Goal: Use online tool/utility: Utilize a website feature to perform a specific function

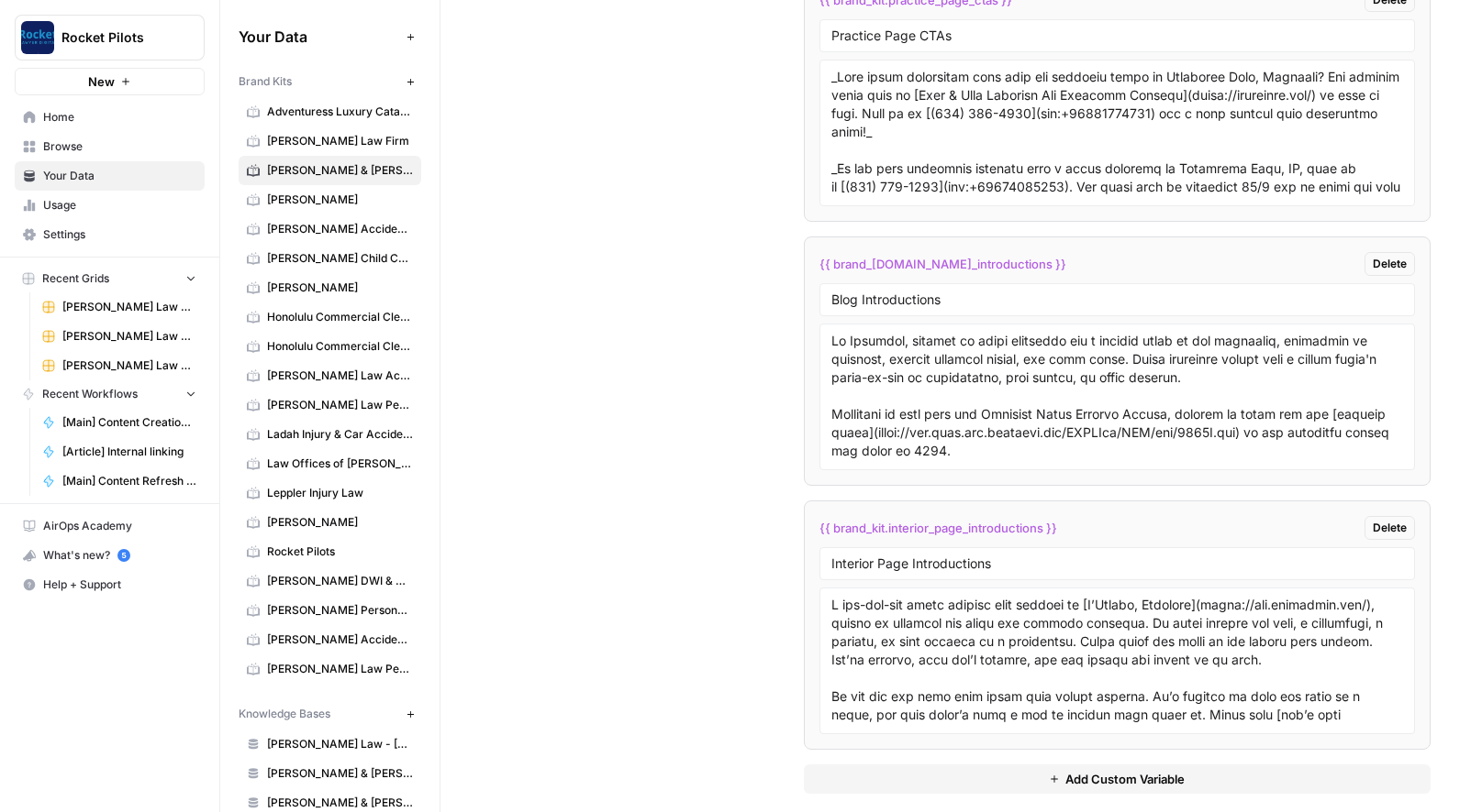
scroll to position [4224, 0]
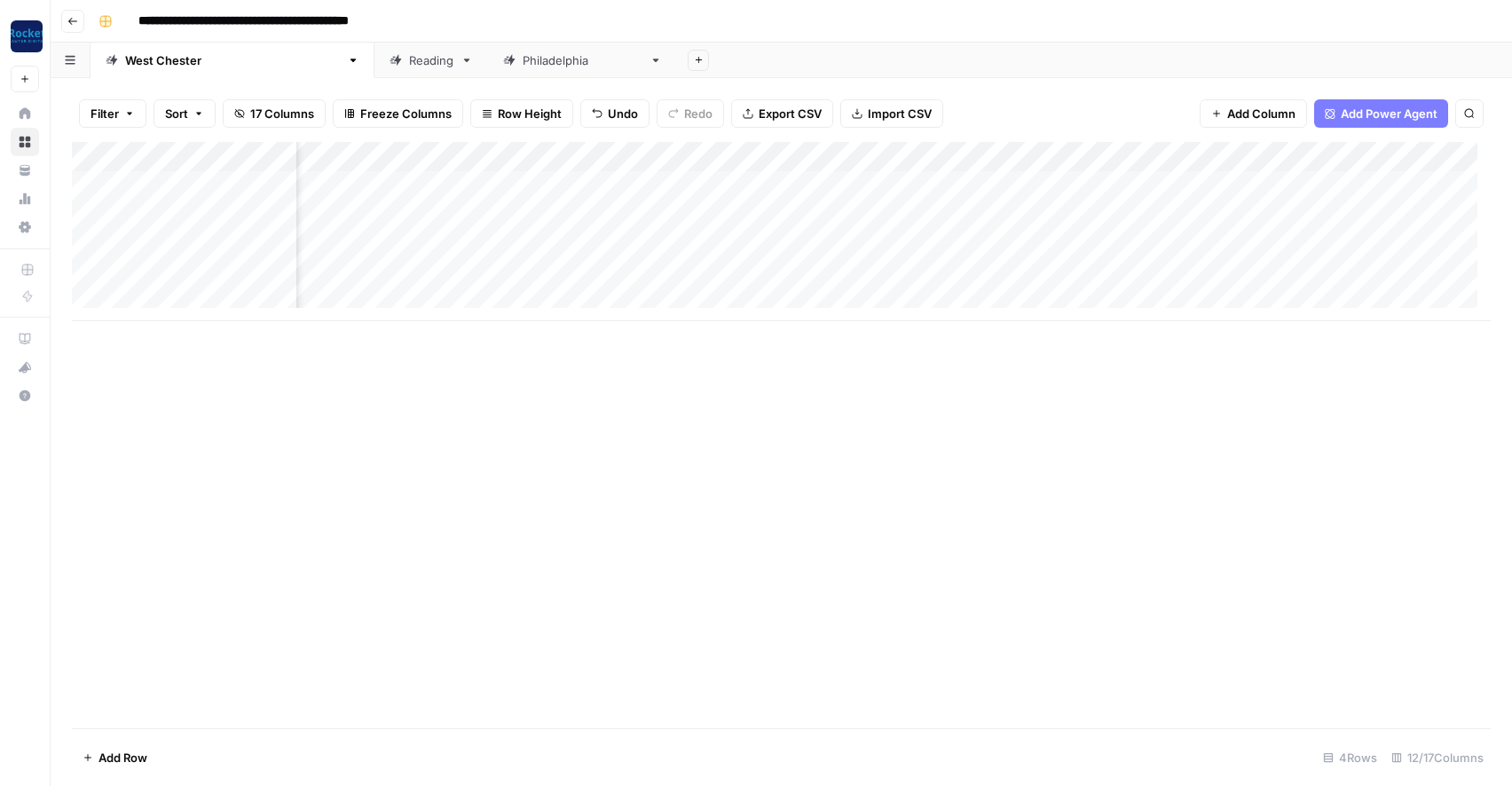
scroll to position [0, 414]
click at [1023, 181] on div "Add Column" at bounding box center [781, 231] width 1419 height 179
click at [1020, 218] on div "Add Column" at bounding box center [781, 231] width 1419 height 179
click at [1021, 243] on div "Add Column" at bounding box center [781, 231] width 1419 height 179
click at [1021, 272] on div "Add Column" at bounding box center [781, 231] width 1419 height 179
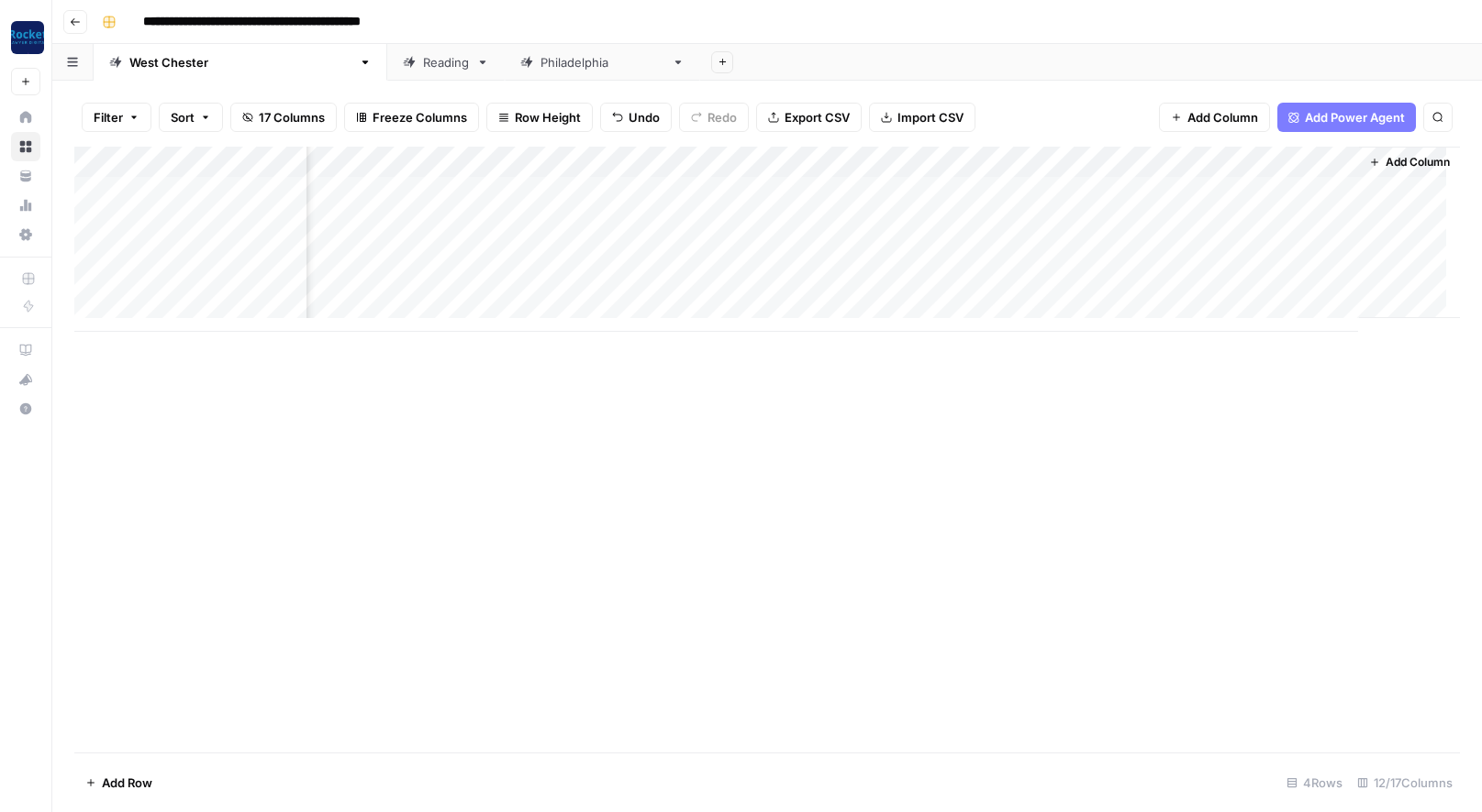
scroll to position [0, 720]
click at [996, 189] on div "Add Column" at bounding box center [767, 239] width 1386 height 185
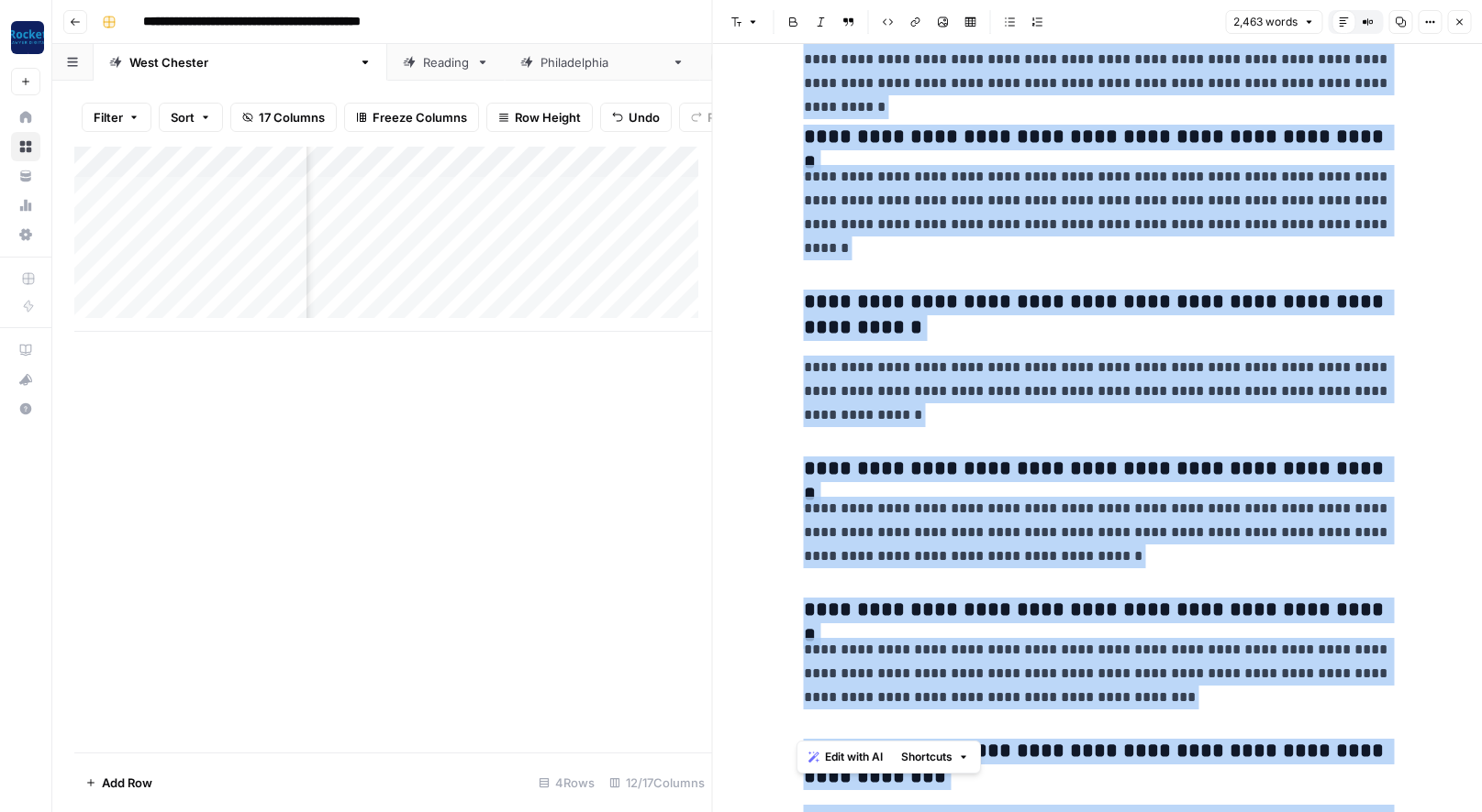
scroll to position [7313, 0]
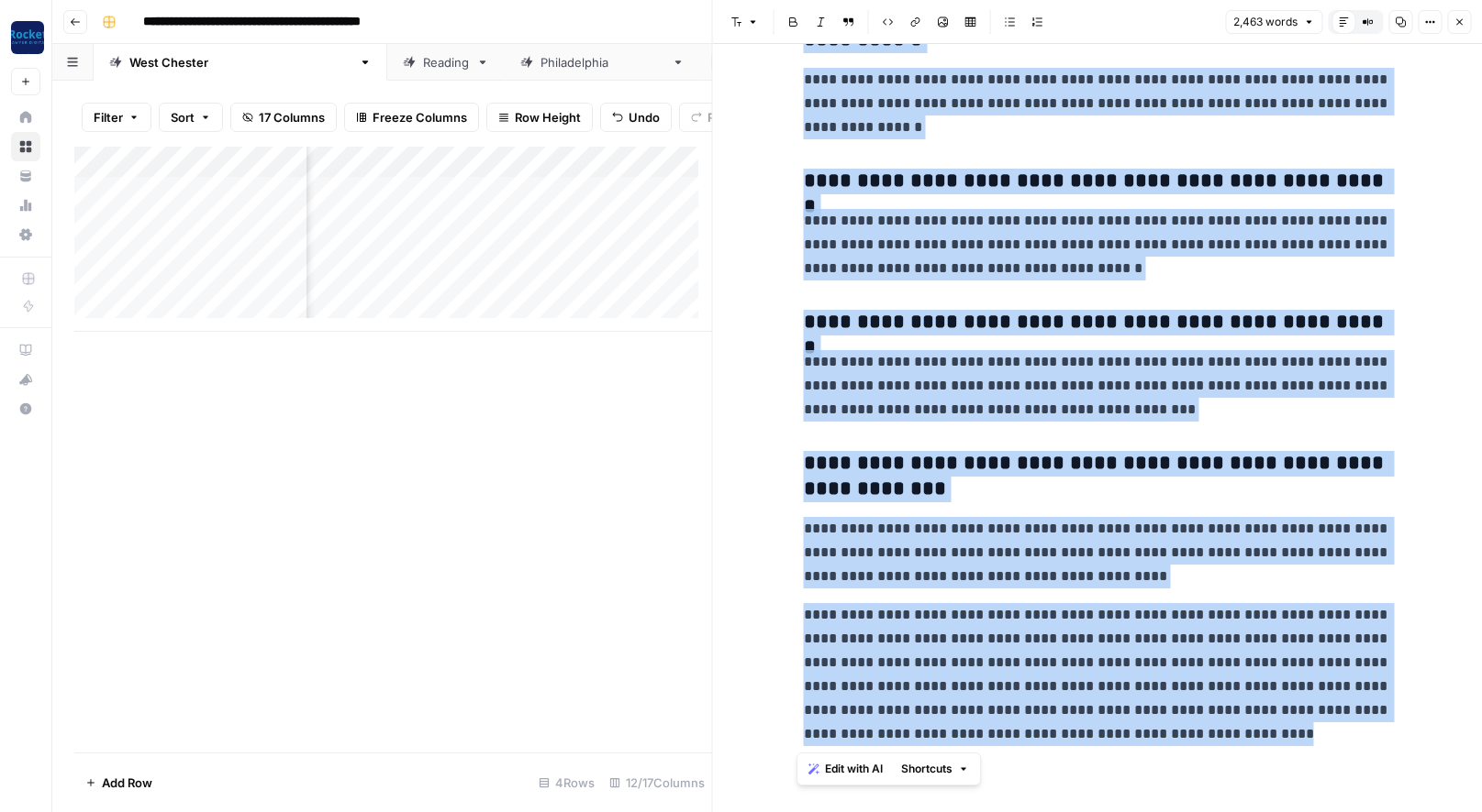
drag, startPoint x: 806, startPoint y: 98, endPoint x: 1316, endPoint y: 752, distance: 829.3
copy div "**********"
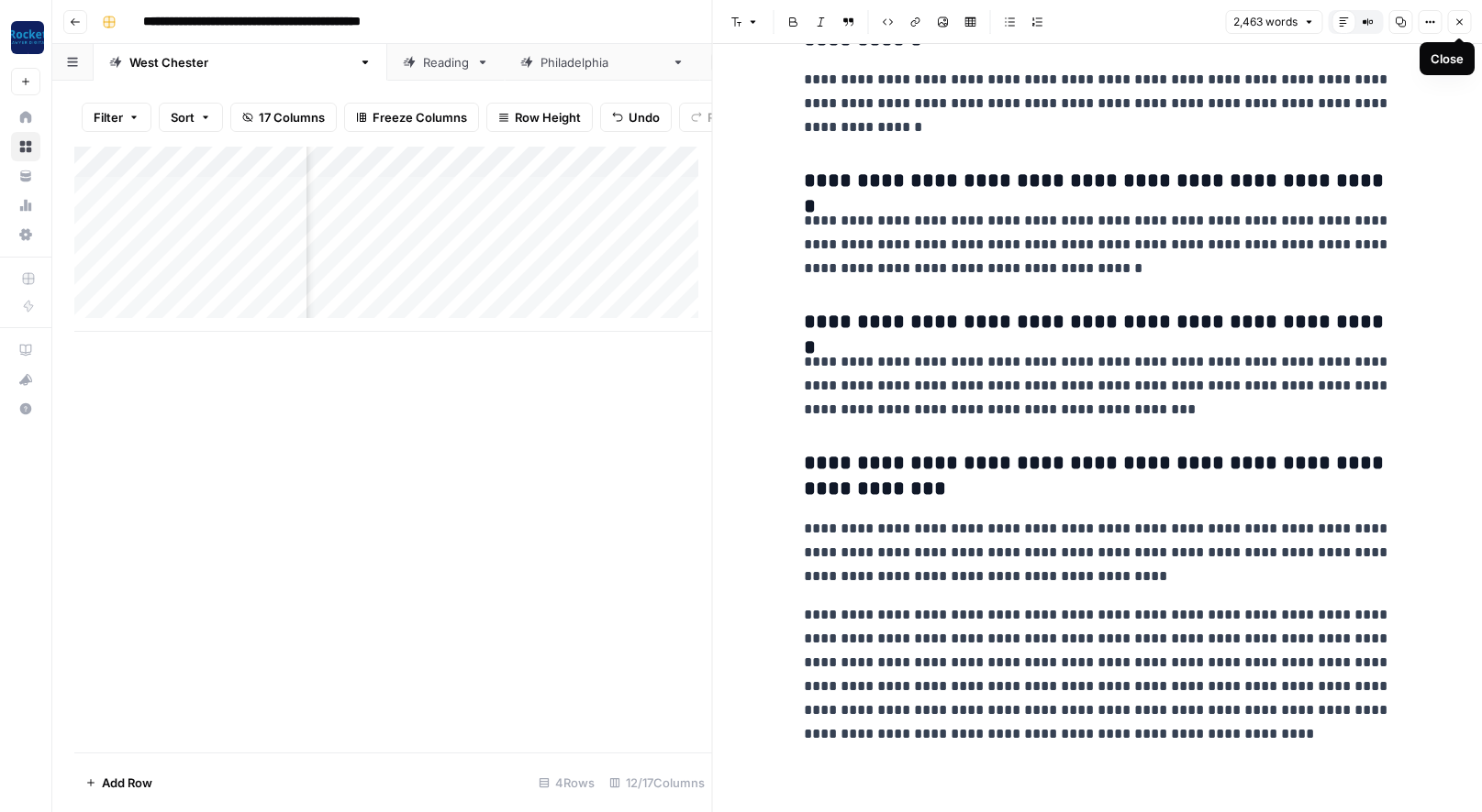
click at [1458, 17] on icon "button" at bounding box center [1458, 22] width 11 height 11
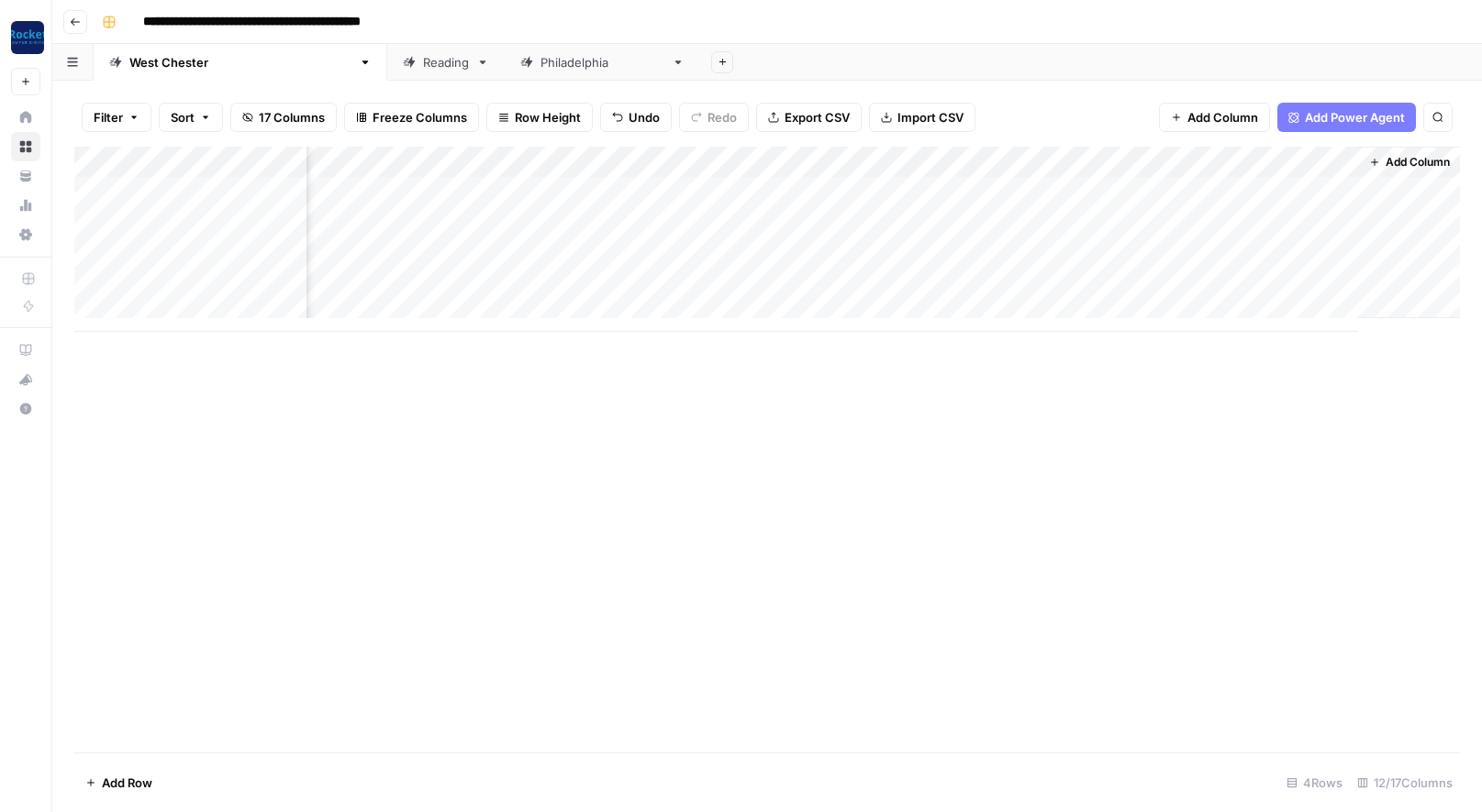
scroll to position [0, 698]
click at [1019, 219] on div "Add Column" at bounding box center [767, 239] width 1386 height 185
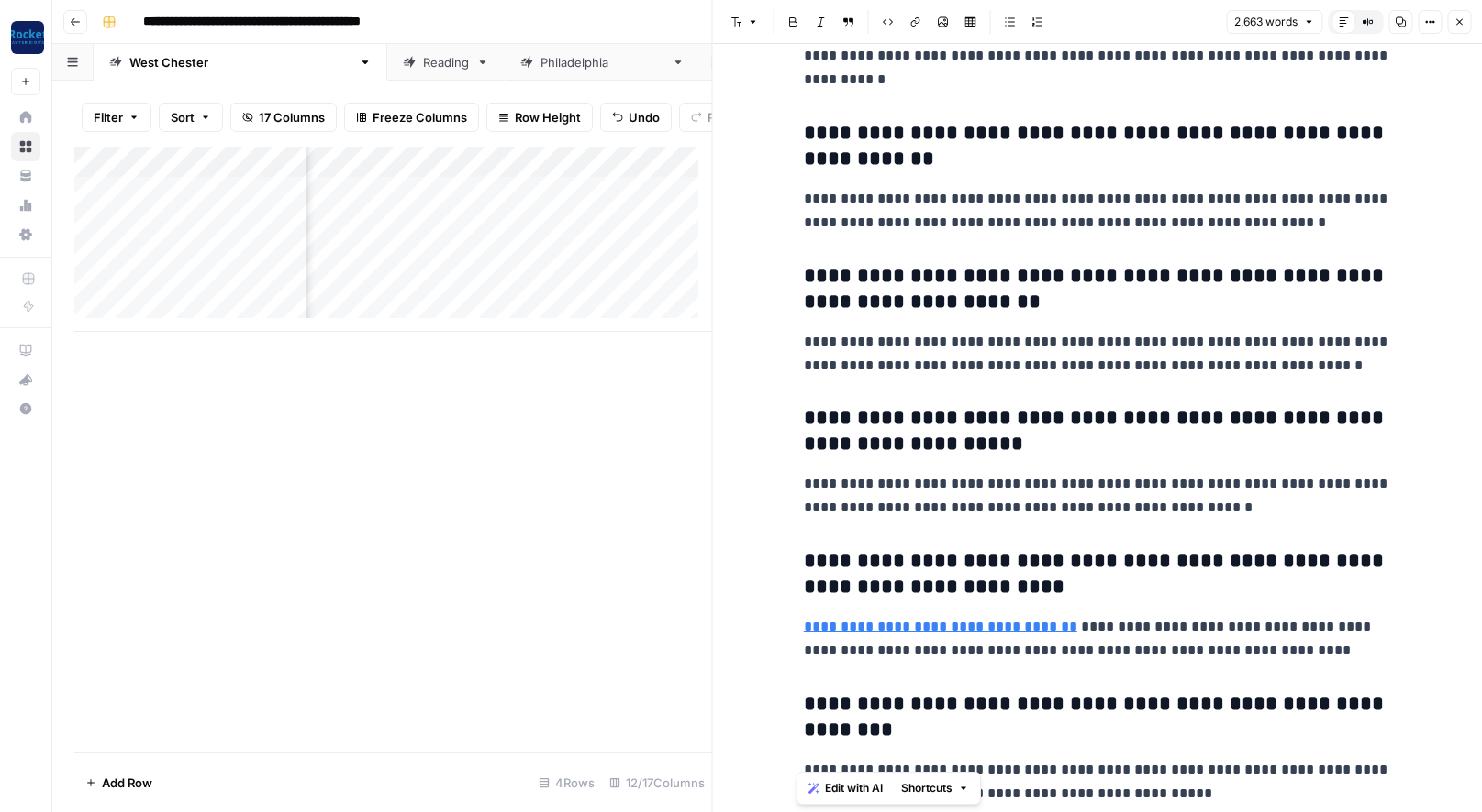
scroll to position [7919, 0]
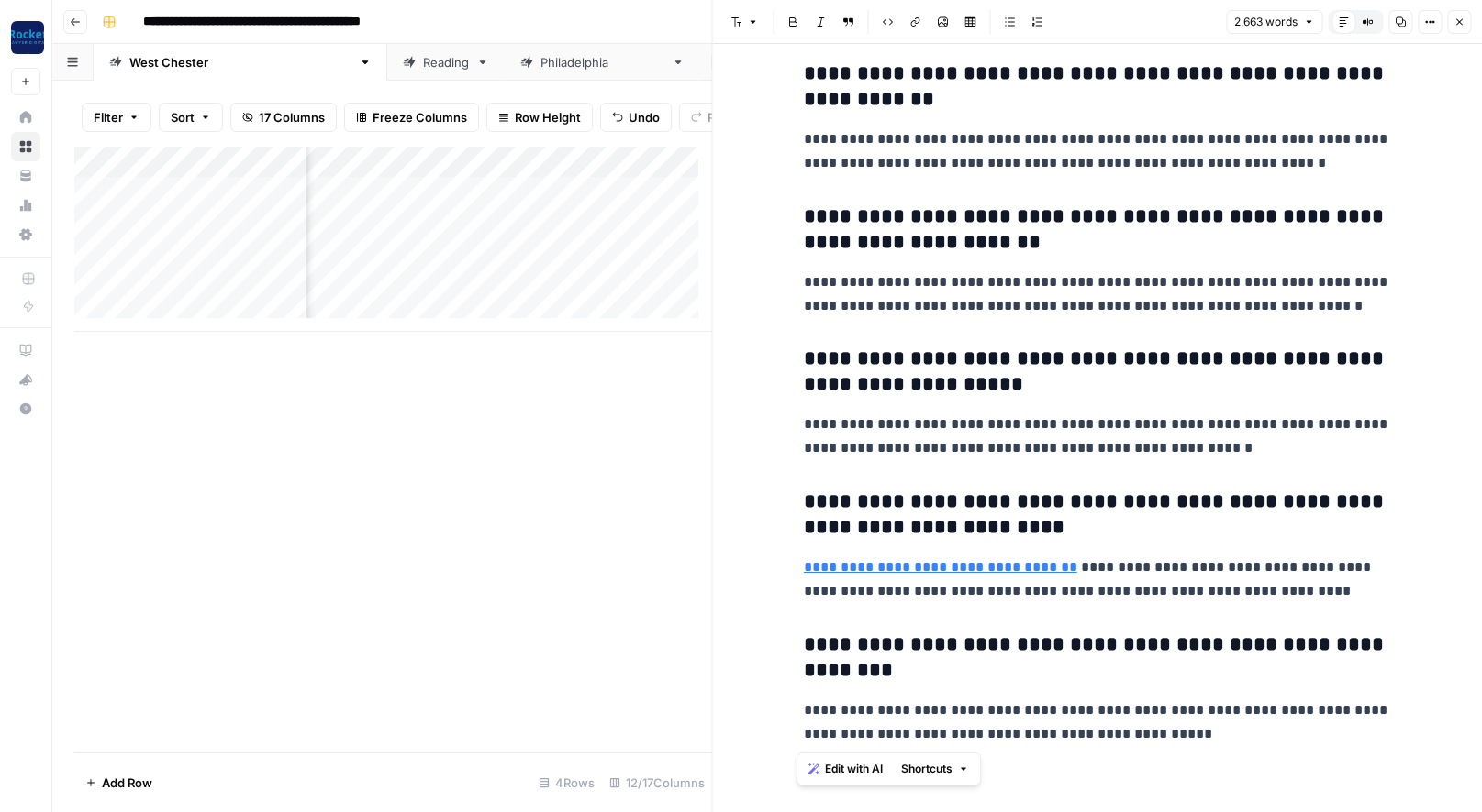
drag, startPoint x: 795, startPoint y: 163, endPoint x: 1355, endPoint y: 738, distance: 802.6
copy div "**********"
click at [1466, 14] on button "Close" at bounding box center [1458, 22] width 24 height 24
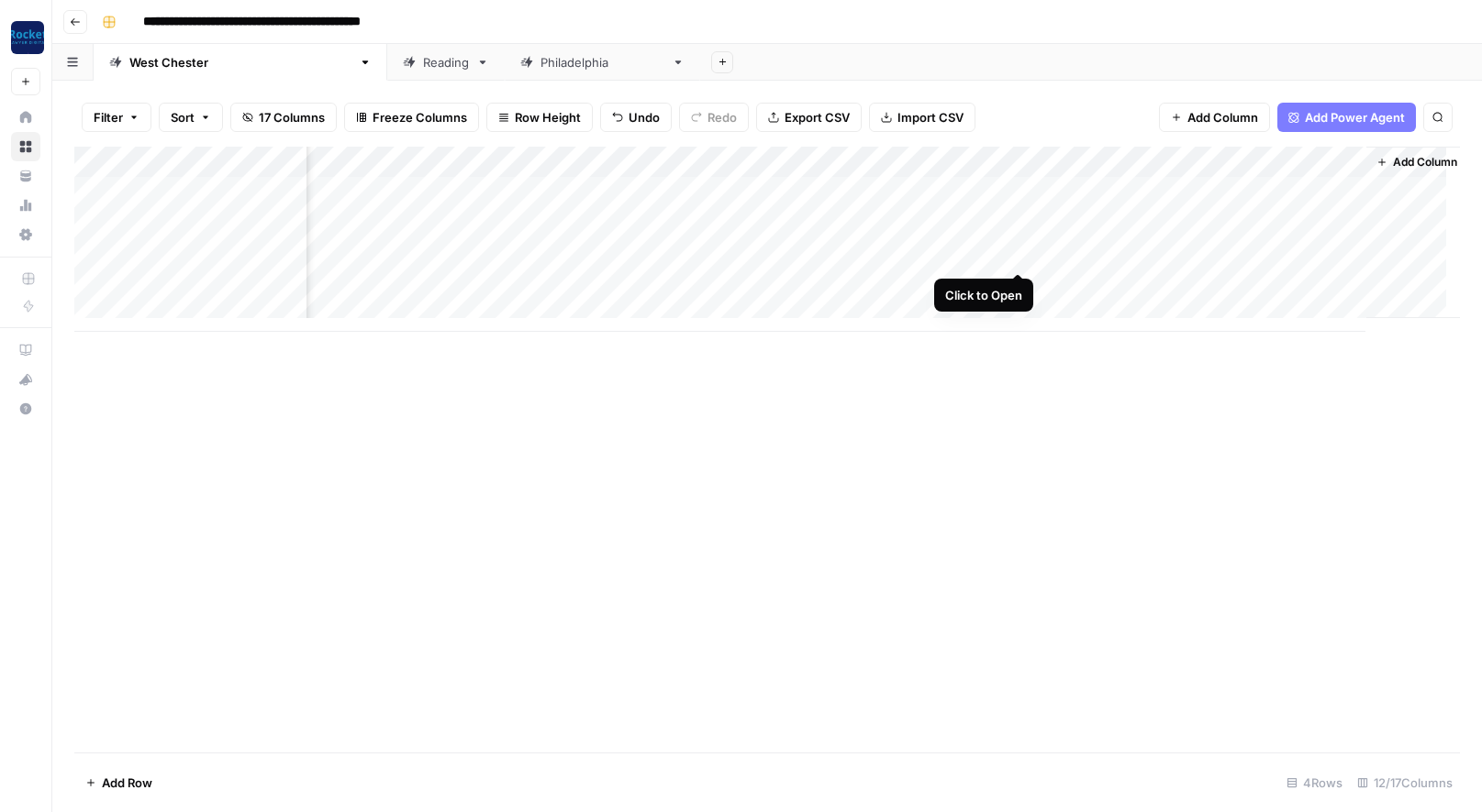
click at [1020, 254] on div "Add Column" at bounding box center [767, 239] width 1386 height 185
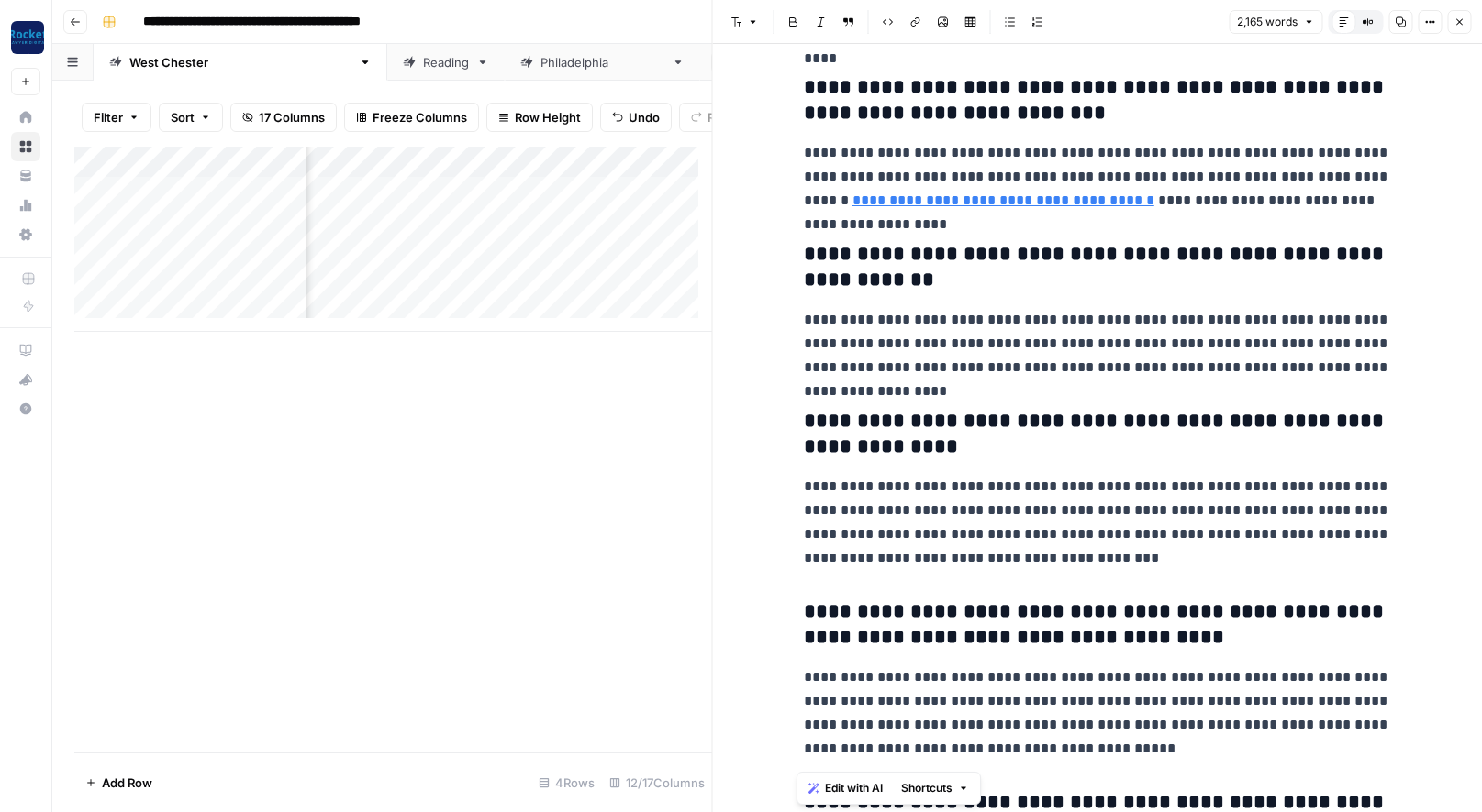
scroll to position [6208, 0]
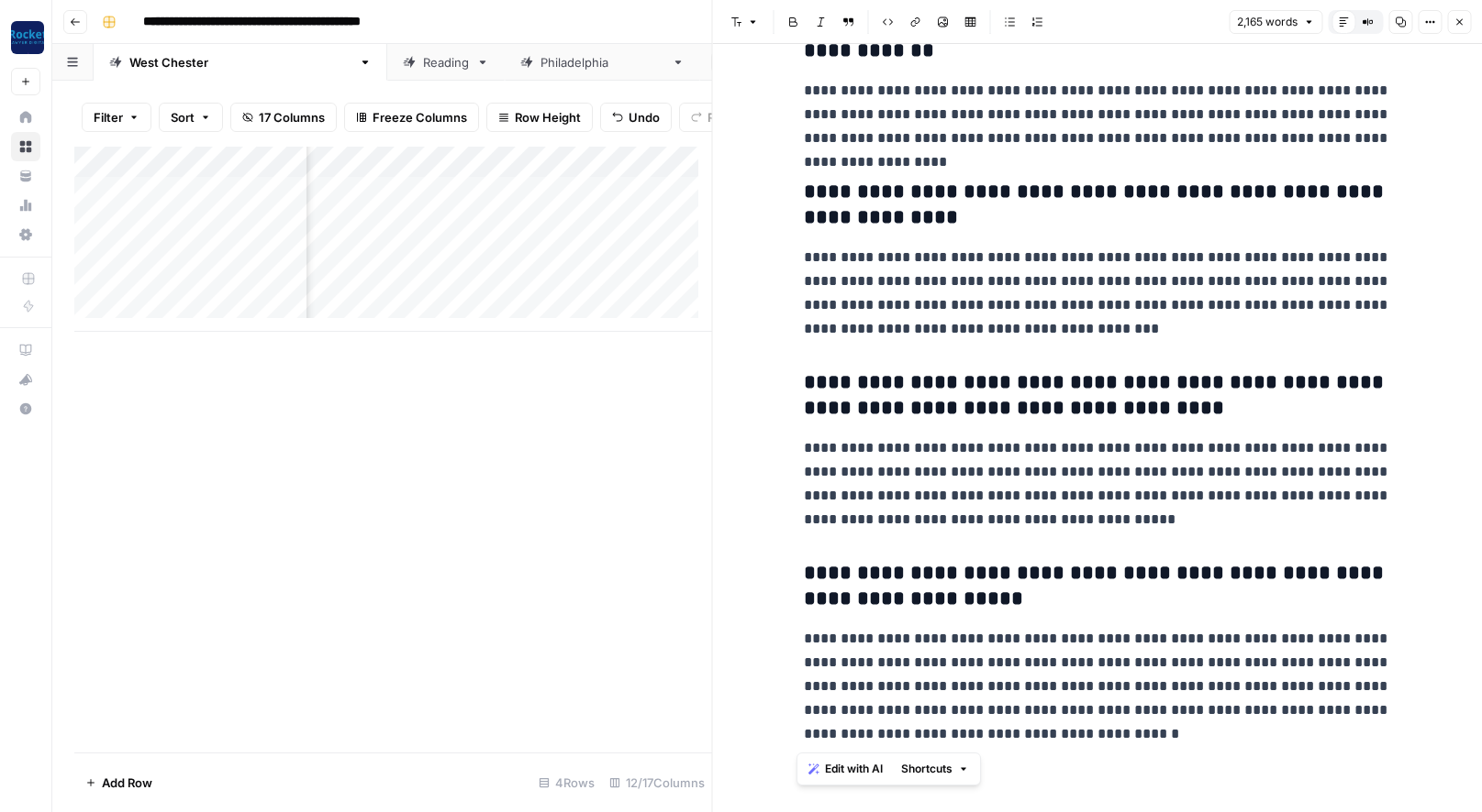
drag, startPoint x: 794, startPoint y: 166, endPoint x: 1351, endPoint y: 749, distance: 806.3
copy div "**********"
click at [1457, 18] on icon "button" at bounding box center [1458, 22] width 11 height 11
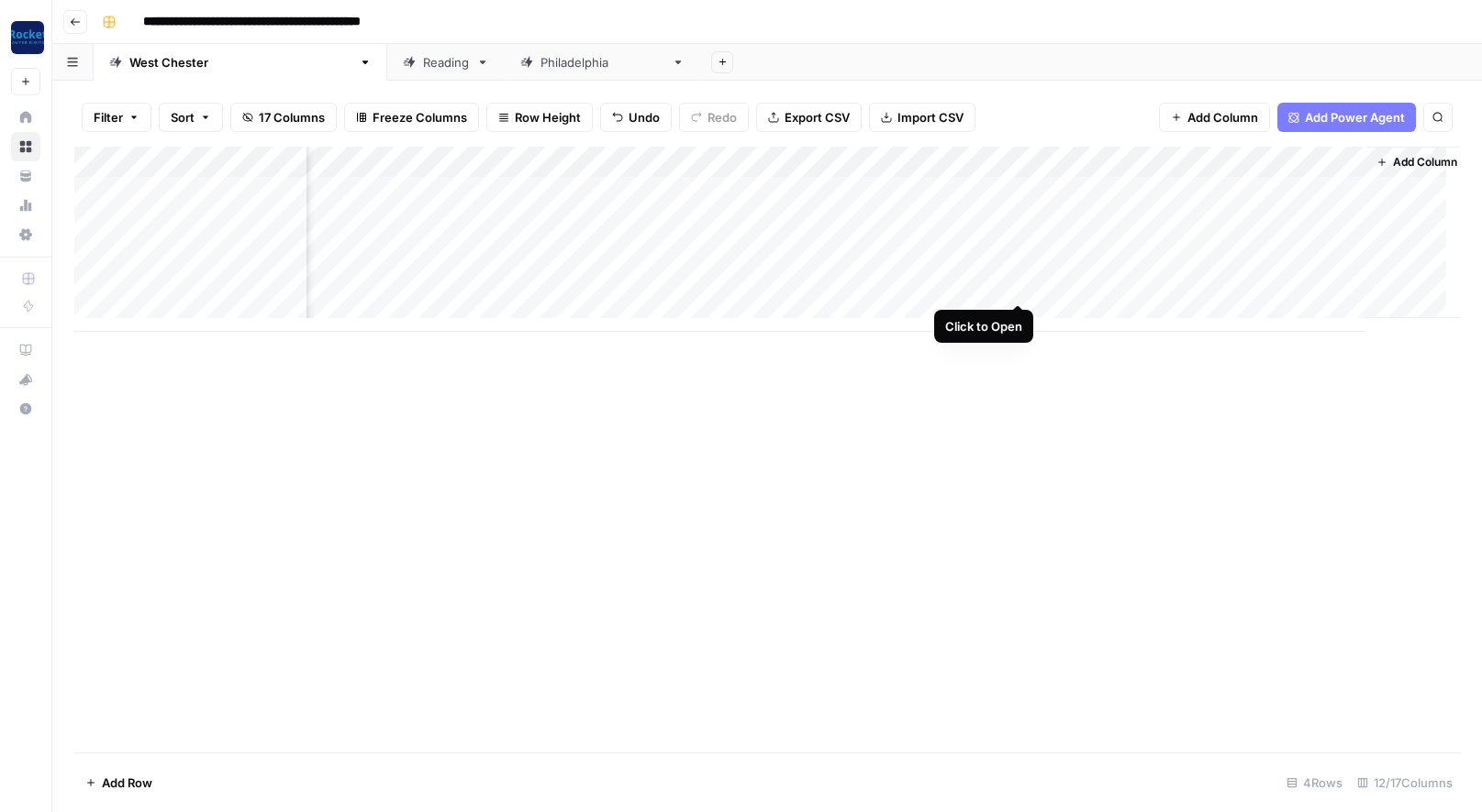
click at [1017, 285] on div "Add Column" at bounding box center [767, 239] width 1386 height 185
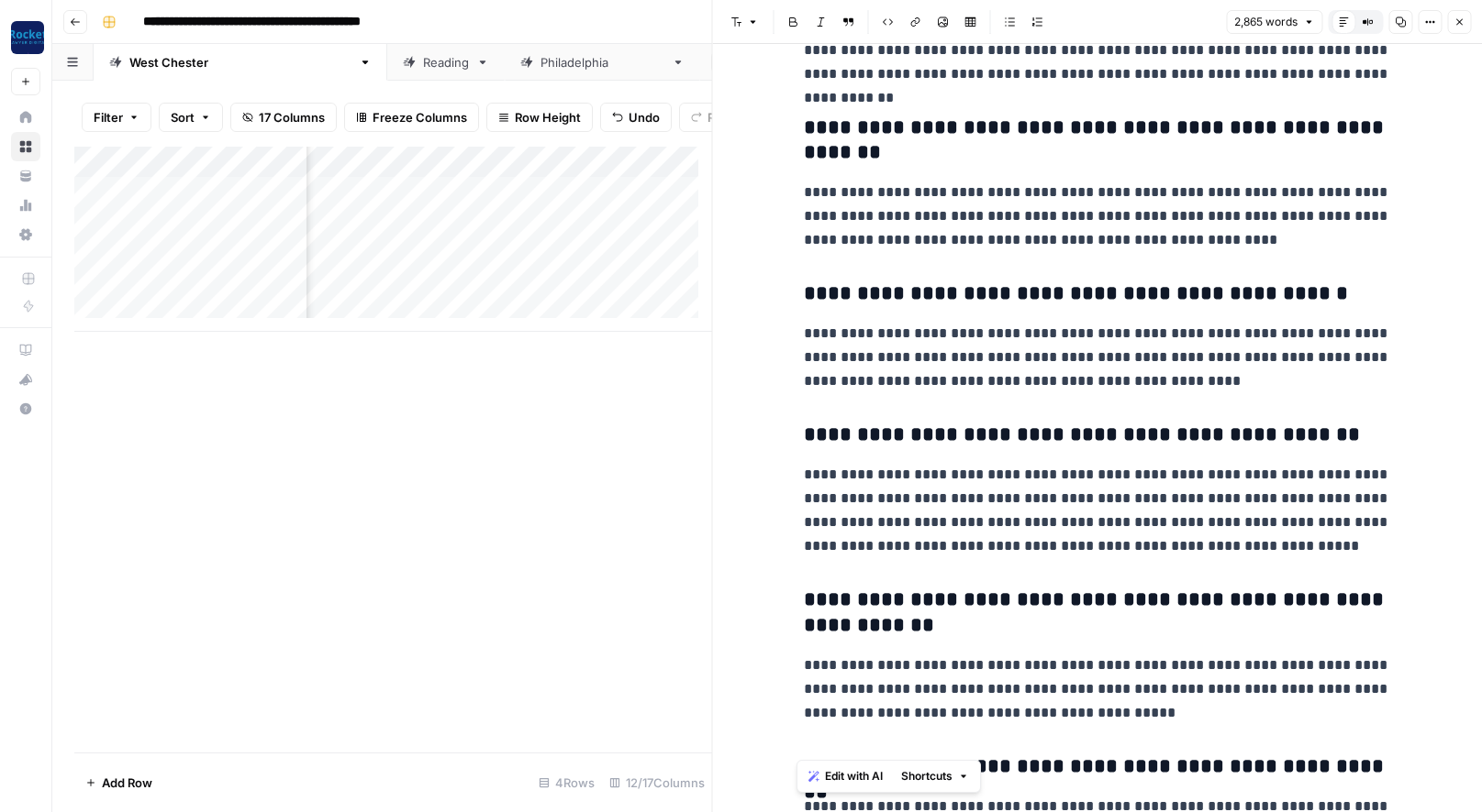
scroll to position [8682, 0]
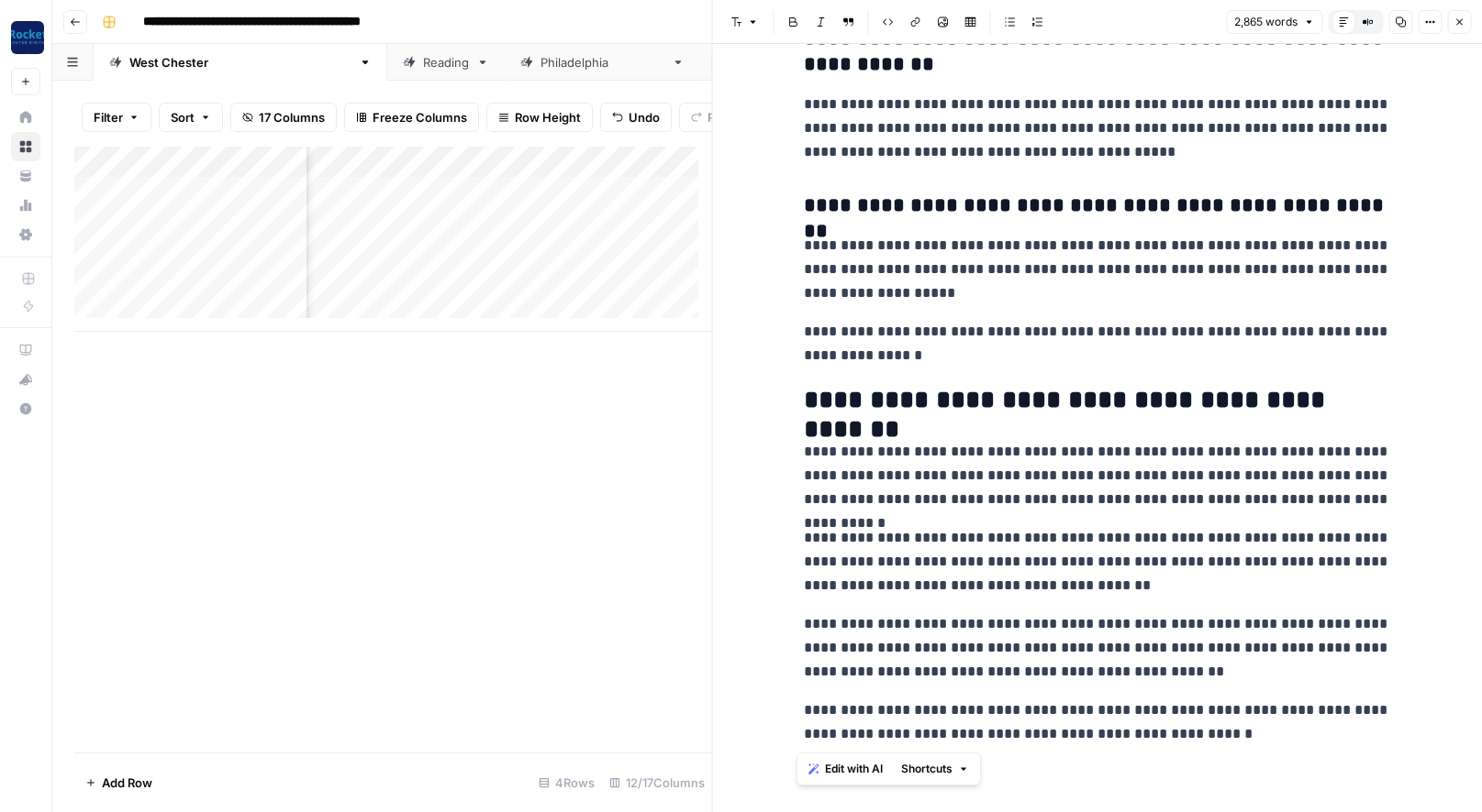
drag, startPoint x: 798, startPoint y: 168, endPoint x: 1357, endPoint y: 747, distance: 804.8
copy div "**********"
click at [1280, 148] on p "**********" at bounding box center [1097, 129] width 587 height 72
click at [1460, 21] on icon "button" at bounding box center [1458, 22] width 11 height 11
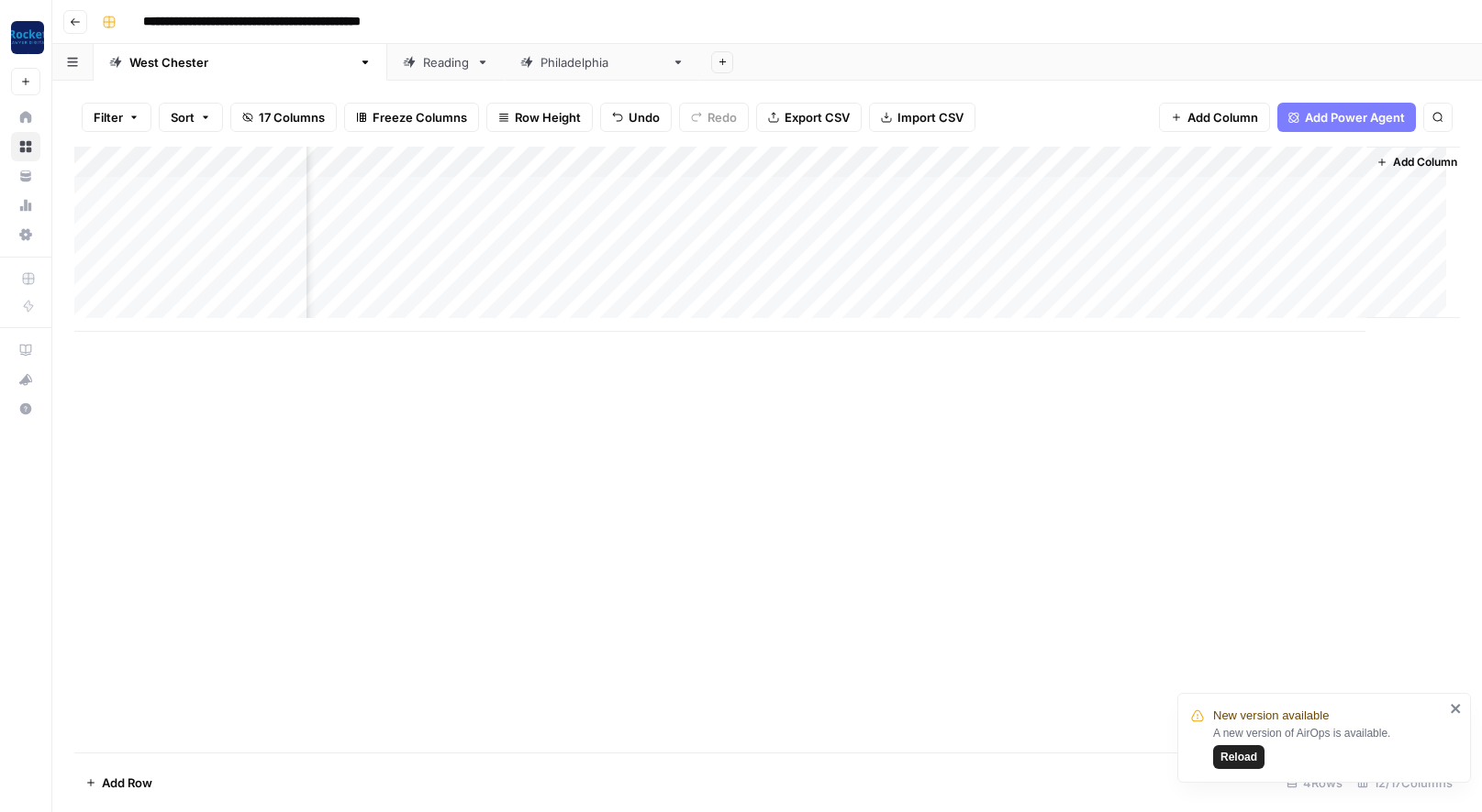
click at [1241, 755] on span "Reload" at bounding box center [1238, 756] width 37 height 16
